Goal: Task Accomplishment & Management: Manage account settings

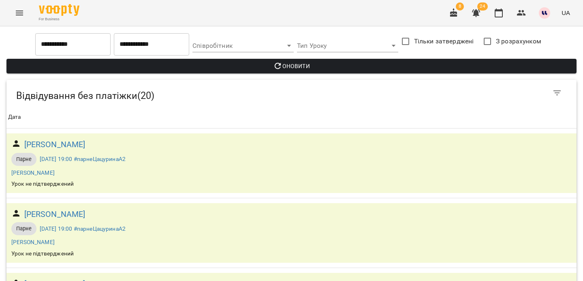
click at [20, 13] on icon "Menu" at bounding box center [19, 13] width 7 height 5
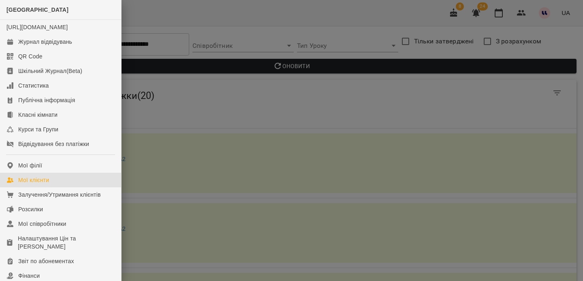
click at [33, 184] on div "Мої клієнти" at bounding box center [33, 180] width 31 height 8
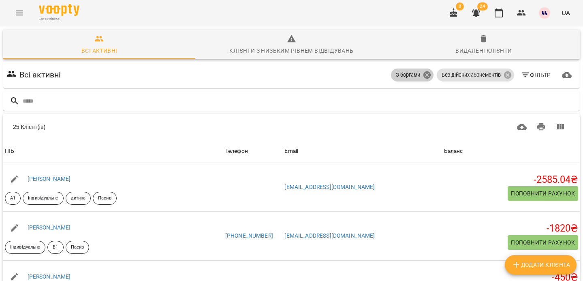
click at [425, 75] on icon at bounding box center [427, 74] width 9 height 9
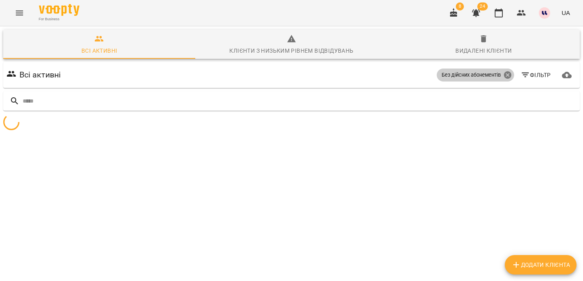
click at [503, 74] on icon at bounding box center [507, 74] width 9 height 9
click at [510, 76] on icon at bounding box center [507, 74] width 7 height 7
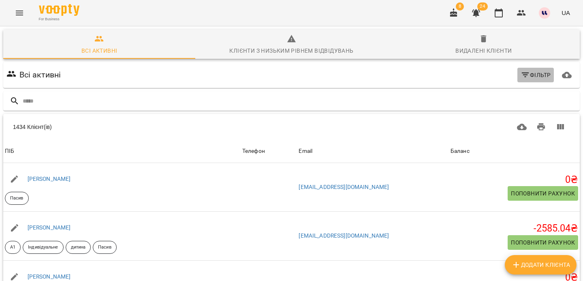
click at [527, 76] on icon "button" at bounding box center [526, 75] width 10 height 10
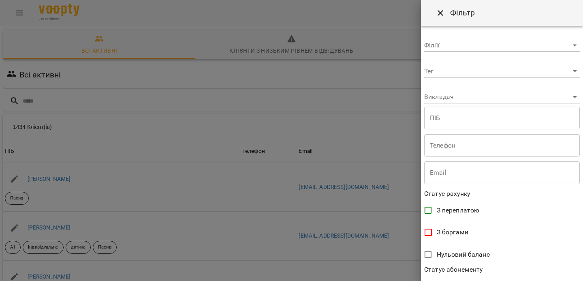
click at [445, 75] on body "For Business 8 24 UA Всі активні Клієнти з низьким рівнем відвідувань Видалені …" at bounding box center [291, 211] width 583 height 423
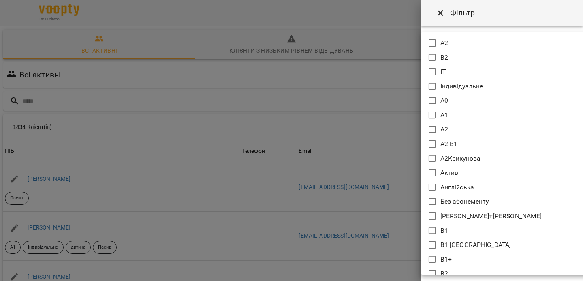
scroll to position [221, 0]
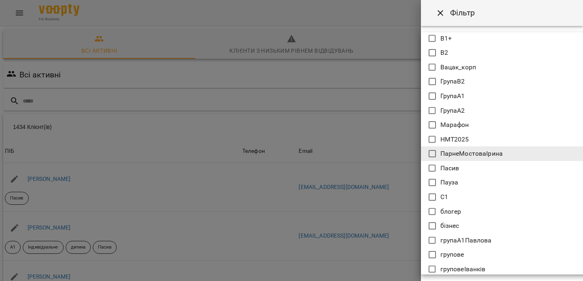
click at [448, 167] on p "Пасив" at bounding box center [449, 168] width 19 height 10
type input "*****"
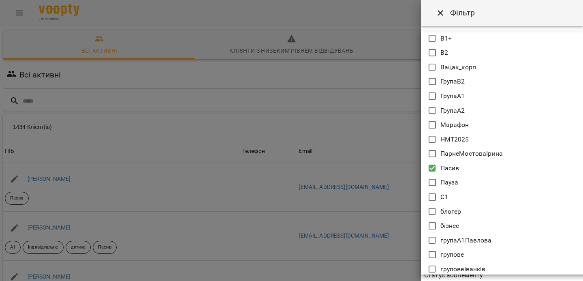
click at [440, 15] on div at bounding box center [291, 140] width 583 height 281
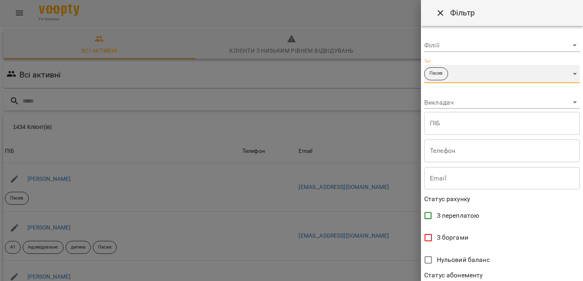
scroll to position [176, 0]
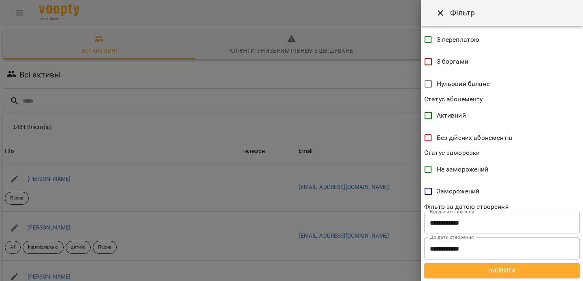
click at [503, 268] on span "Оновити" at bounding box center [502, 270] width 143 height 10
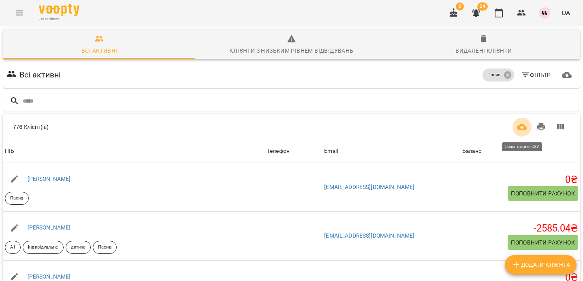
click at [526, 132] on button "Завантажити CSV" at bounding box center [521, 126] width 19 height 19
